Goal: Check status

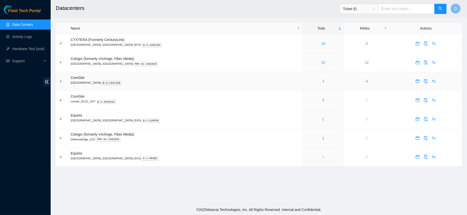
click at [322, 81] on link "4" at bounding box center [323, 81] width 2 height 4
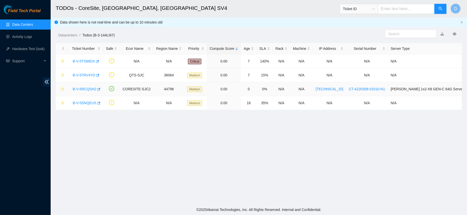
click at [83, 89] on link "B-V-5RCQSH2" at bounding box center [85, 89] width 24 height 4
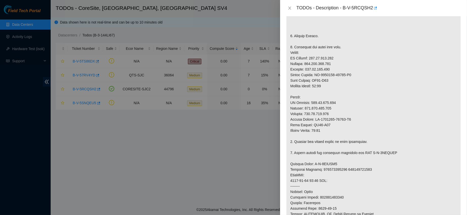
scroll to position [110, 0]
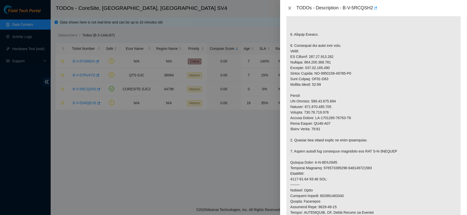
click at [290, 8] on icon "close" at bounding box center [290, 8] width 3 height 3
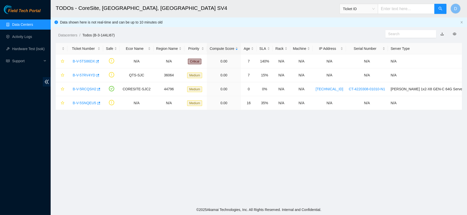
scroll to position [133, 0]
click at [81, 61] on link "B-V-5TS86DX" at bounding box center [84, 61] width 22 height 4
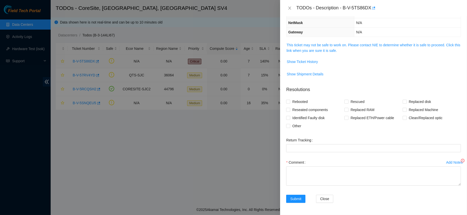
scroll to position [64, 0]
click at [306, 59] on span "Show Ticket History" at bounding box center [302, 62] width 31 height 6
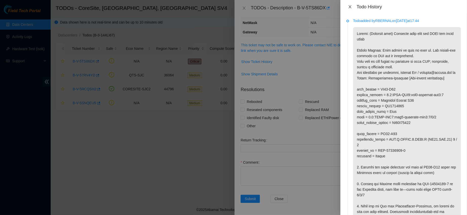
click at [353, 7] on button "Close" at bounding box center [350, 7] width 7 height 5
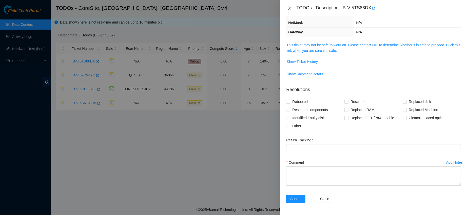
click at [289, 6] on button "Close" at bounding box center [289, 8] width 7 height 5
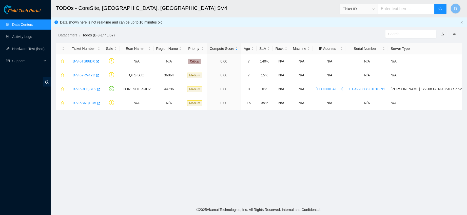
scroll to position [87, 0]
